Goal: Task Accomplishment & Management: Manage account settings

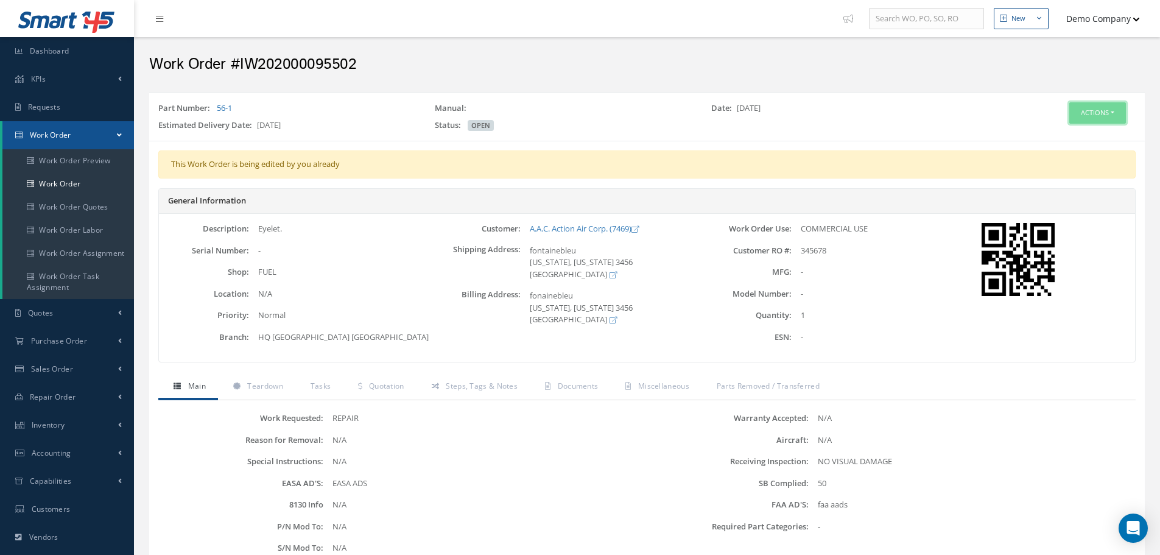
drag, startPoint x: 1091, startPoint y: 119, endPoint x: 1084, endPoint y: 125, distance: 9.1
click at [1091, 119] on button "Actions" at bounding box center [1097, 112] width 57 height 21
click at [1061, 135] on link "Edit" at bounding box center [1078, 136] width 97 height 16
click at [1077, 118] on button "Actions" at bounding box center [1097, 112] width 57 height 21
click at [1077, 128] on link "Edit" at bounding box center [1078, 136] width 97 height 16
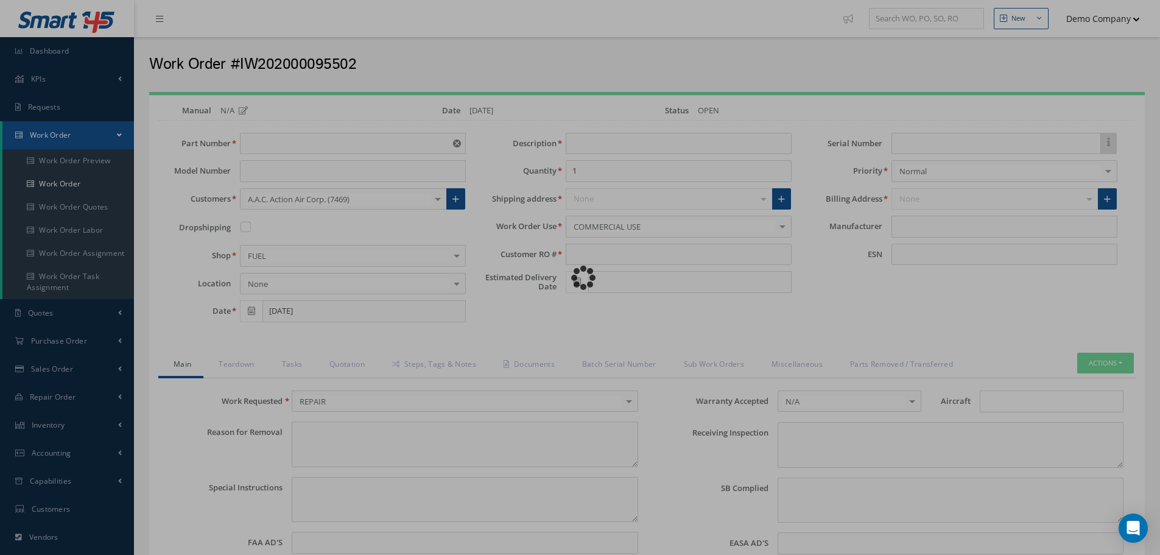
type input "56-1"
type input "[DATE]"
type input "Eyelet."
type input "345678"
type input "[DATE]"
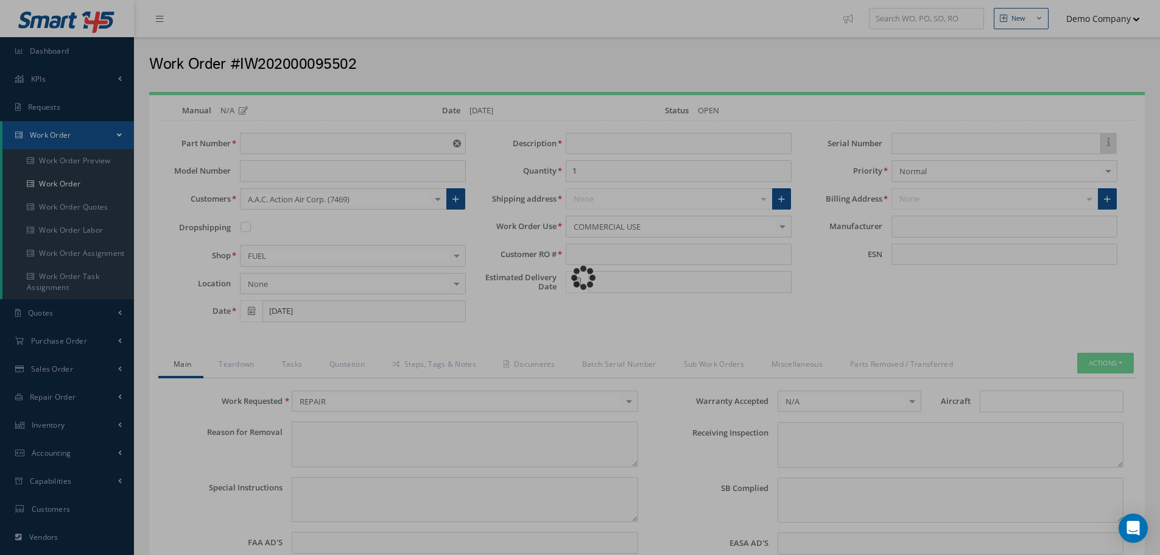
type input "faa aads"
type textarea "NO VISUAL DAMAGE"
type textarea "50"
type input "EASA ADS"
type textarea "test test"
